Goal: Task Accomplishment & Management: Manage account settings

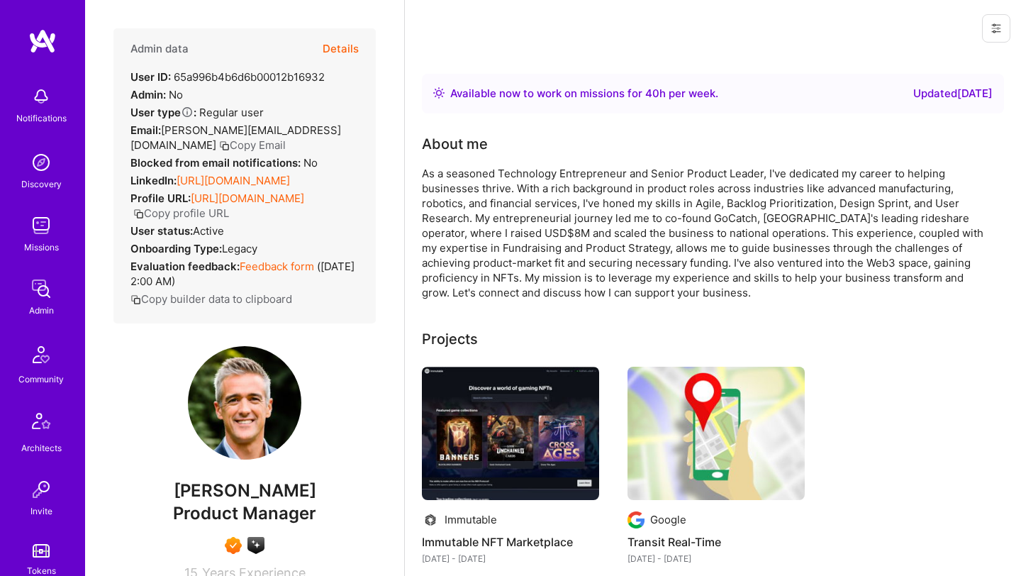
scroll to position [329, 0]
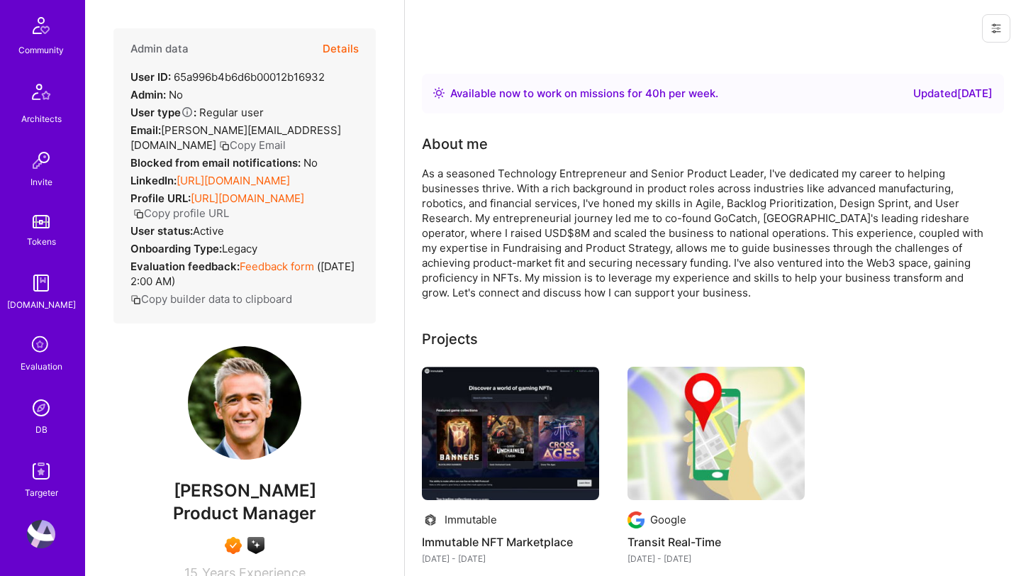
click at [41, 415] on img at bounding box center [41, 407] width 28 height 28
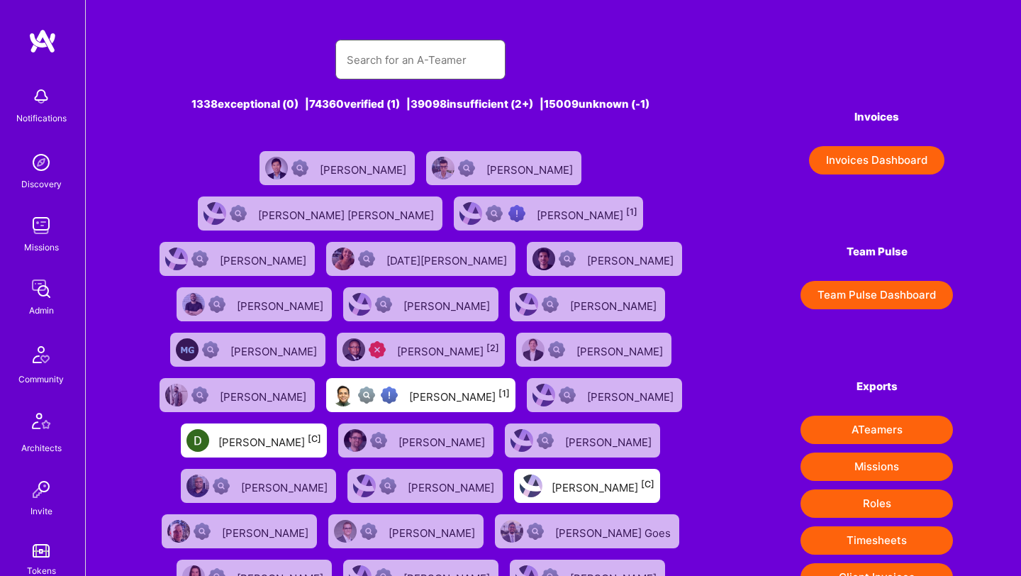
click at [399, 63] on input "text" at bounding box center [420, 60] width 147 height 36
paste input "[PERSON_NAME]"
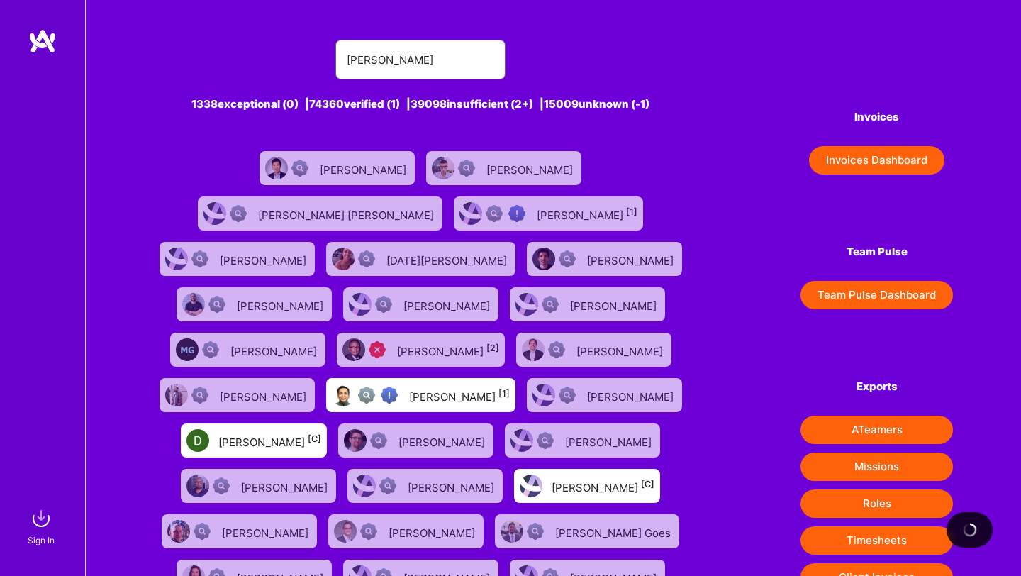
type input "[PERSON_NAME]"
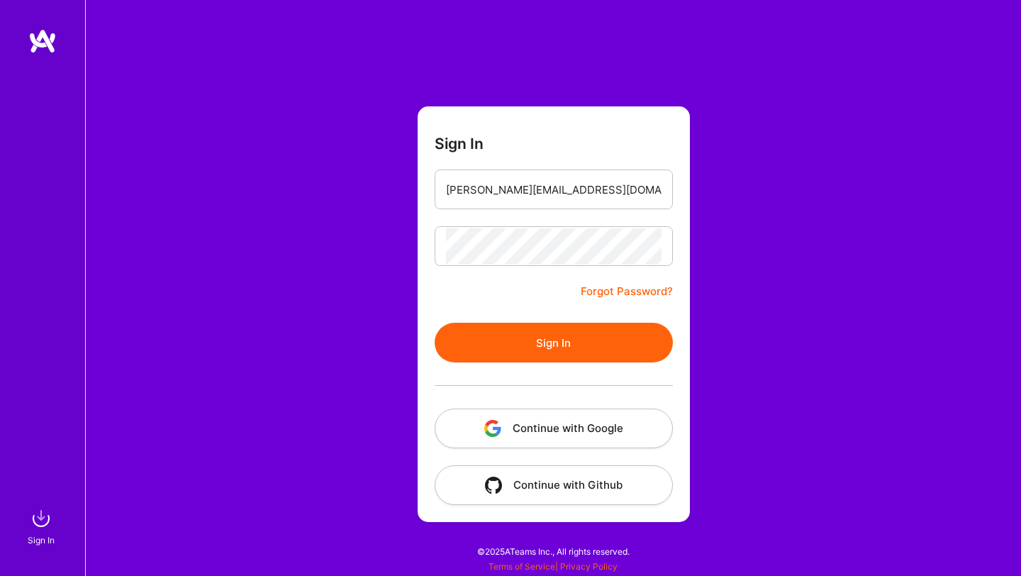
click at [510, 427] on button "Continue with Google" at bounding box center [554, 428] width 238 height 40
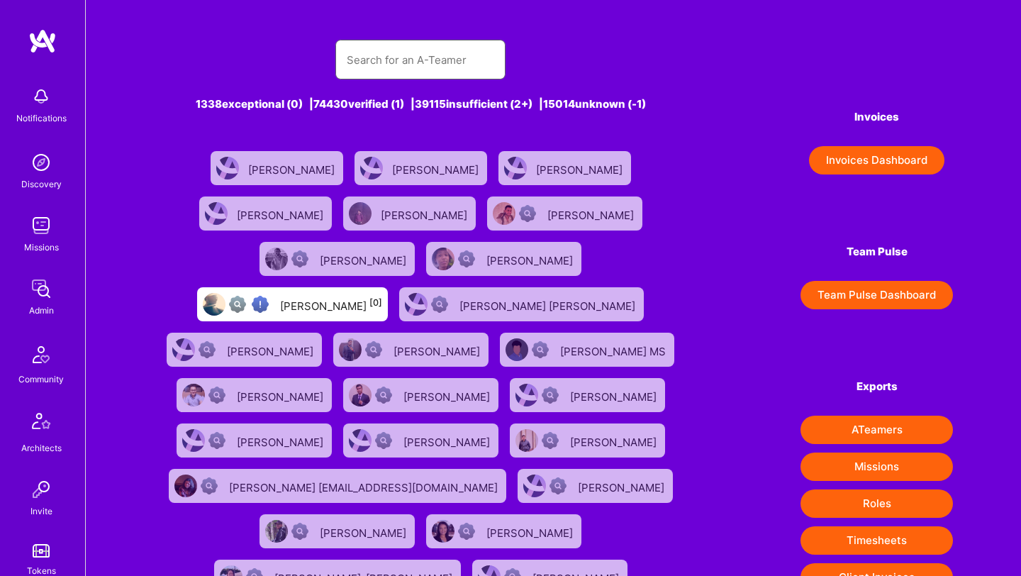
click at [385, 65] on input "text" at bounding box center [420, 60] width 147 height 36
paste input "Berkover"
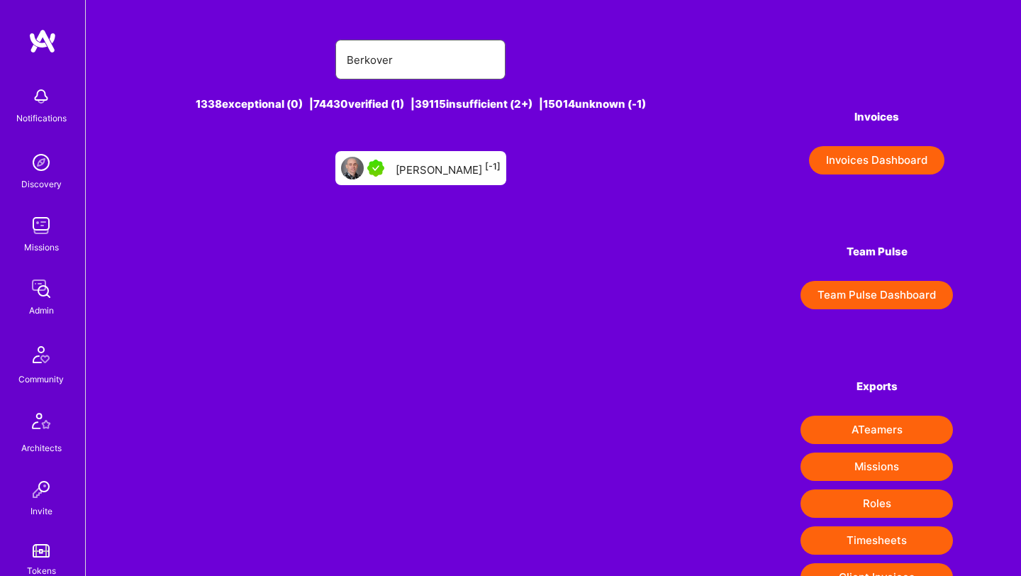
type input "Berkover"
click at [434, 177] on div "Nati Berkover [-1]" at bounding box center [420, 168] width 171 height 34
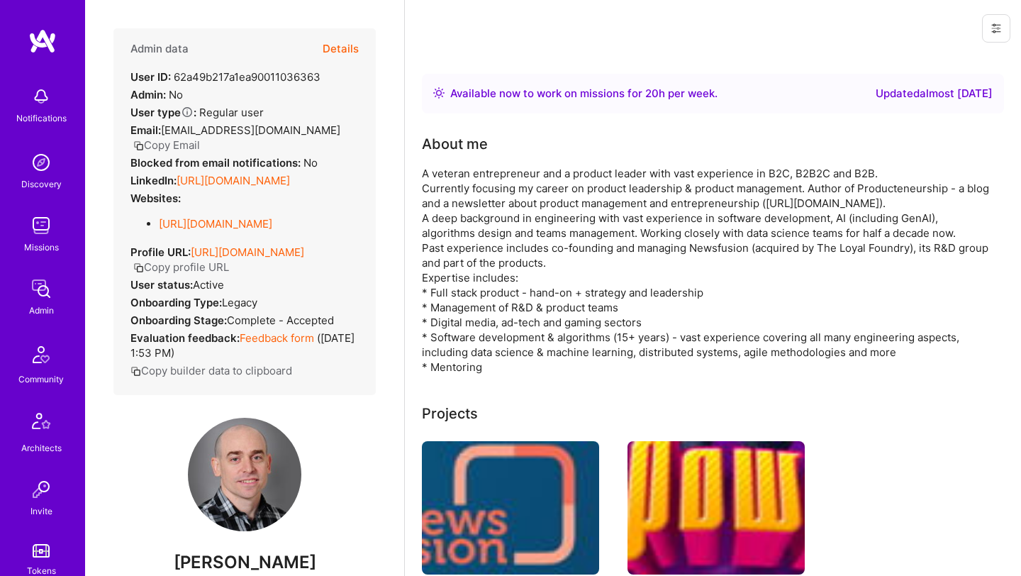
click at [335, 51] on button "Details" at bounding box center [341, 48] width 36 height 41
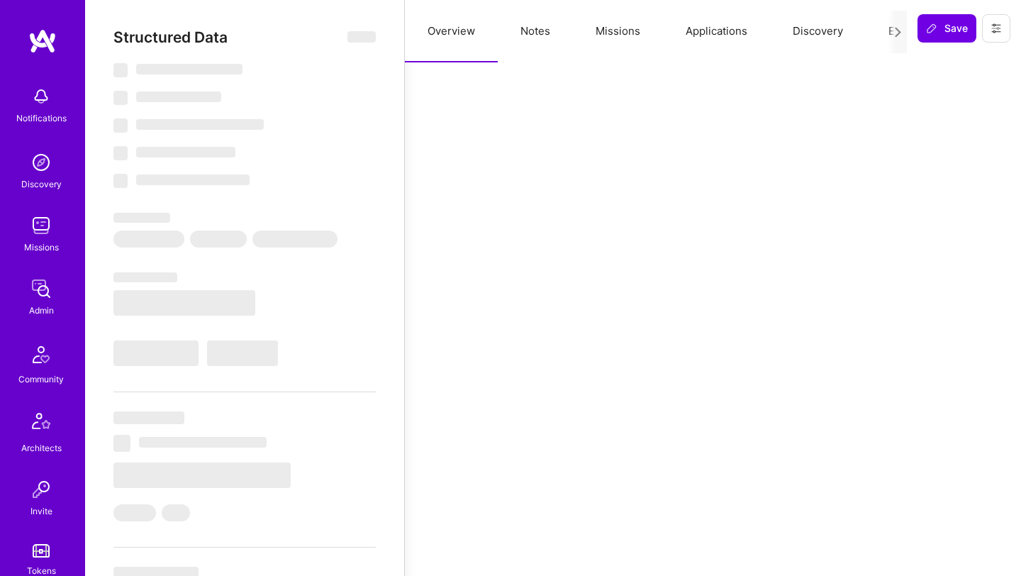
select select "Right Now"
select select "5"
select select "7"
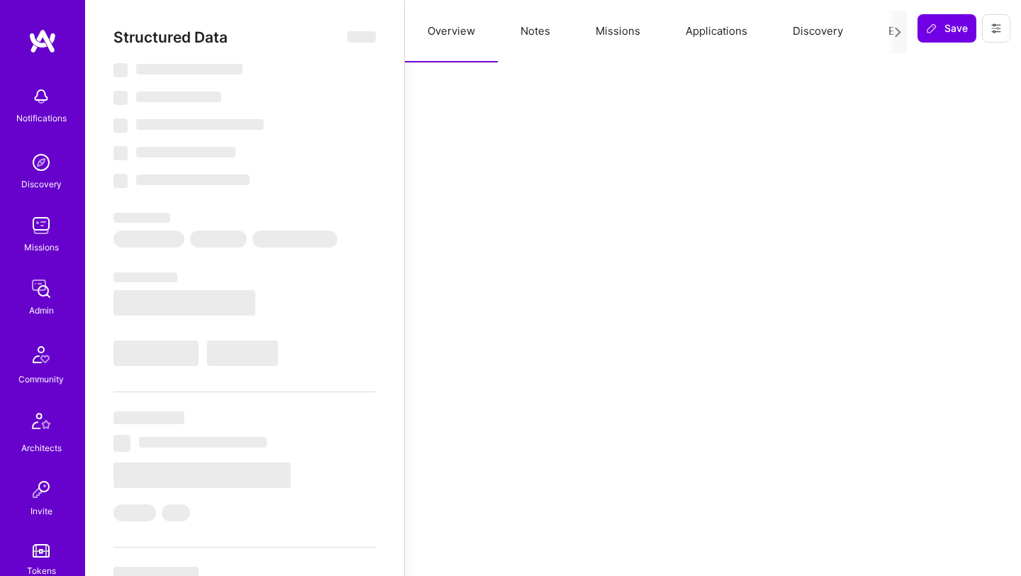
select select "IL"
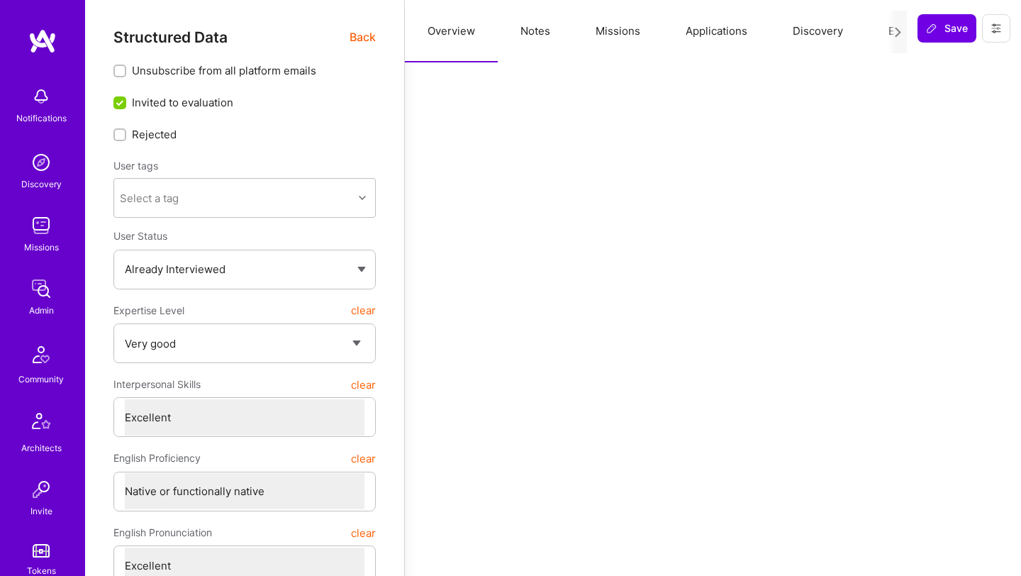
click at [616, 23] on button "Missions" at bounding box center [618, 31] width 90 height 62
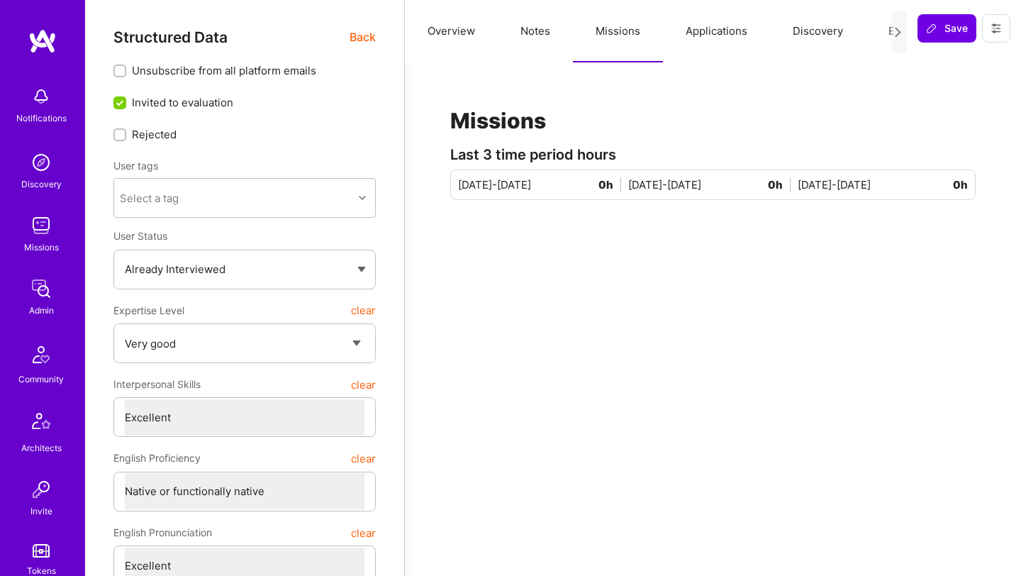
click at [540, 36] on button "Notes" at bounding box center [535, 31] width 75 height 62
type textarea "x"
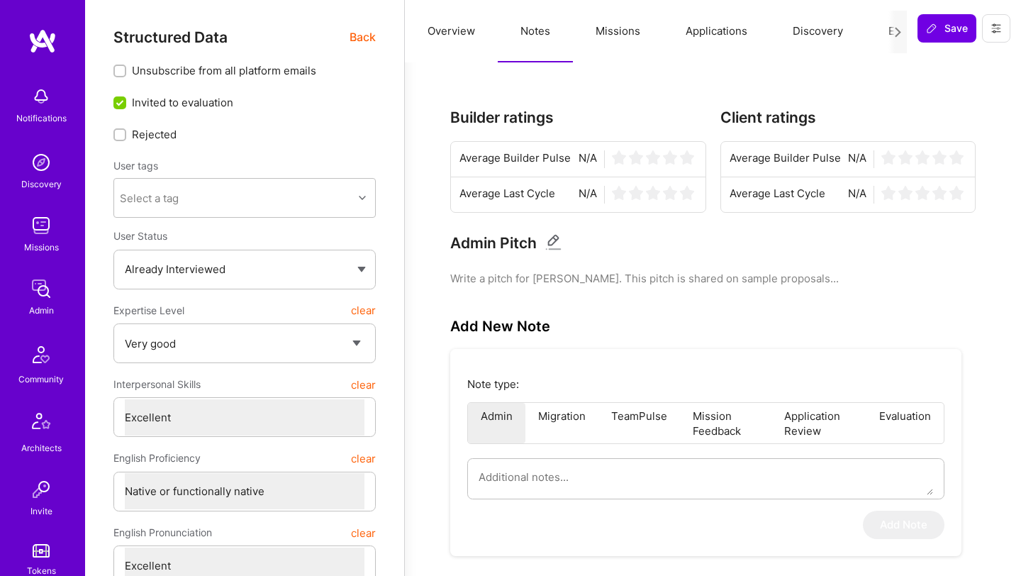
click at [625, 35] on button "Missions" at bounding box center [618, 31] width 90 height 62
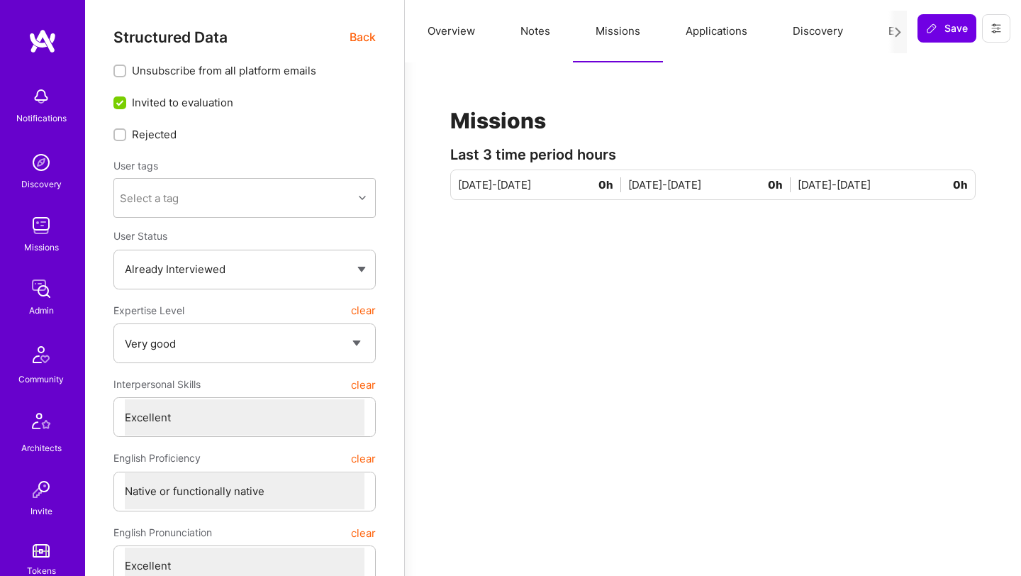
click at [469, 37] on button "Overview" at bounding box center [451, 31] width 93 height 62
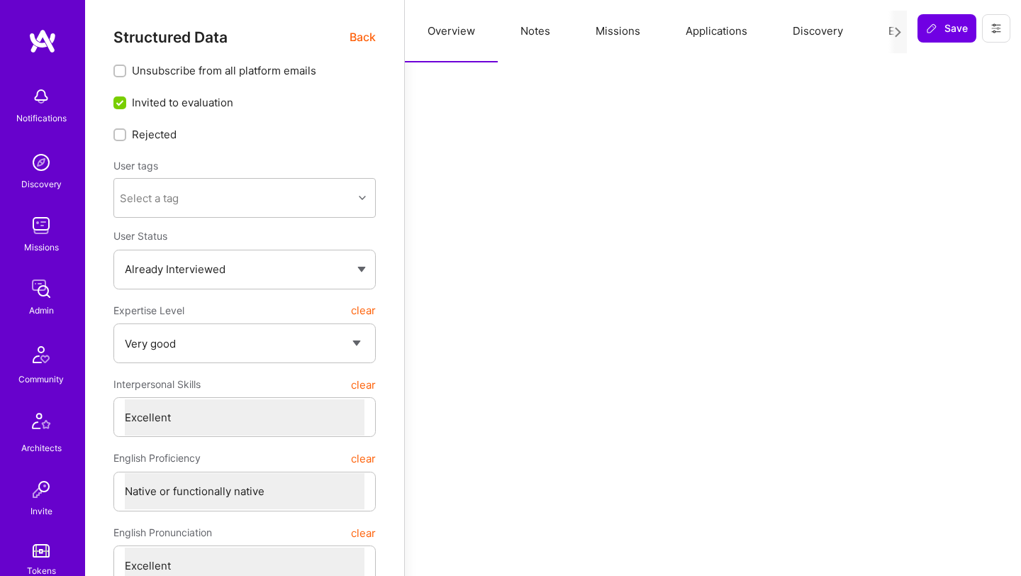
click at [352, 36] on span "Back" at bounding box center [362, 37] width 26 height 18
